Goal: Information Seeking & Learning: Check status

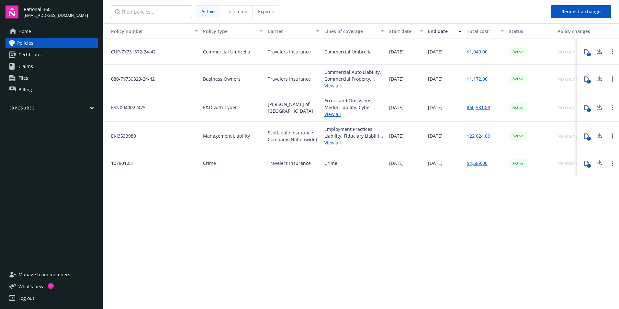
click at [319, 246] on div "Policy number Policy type Carrier Lines of coverage Start date End date Total c…" at bounding box center [361, 165] width 516 height 285
